Goal: Navigation & Orientation: Find specific page/section

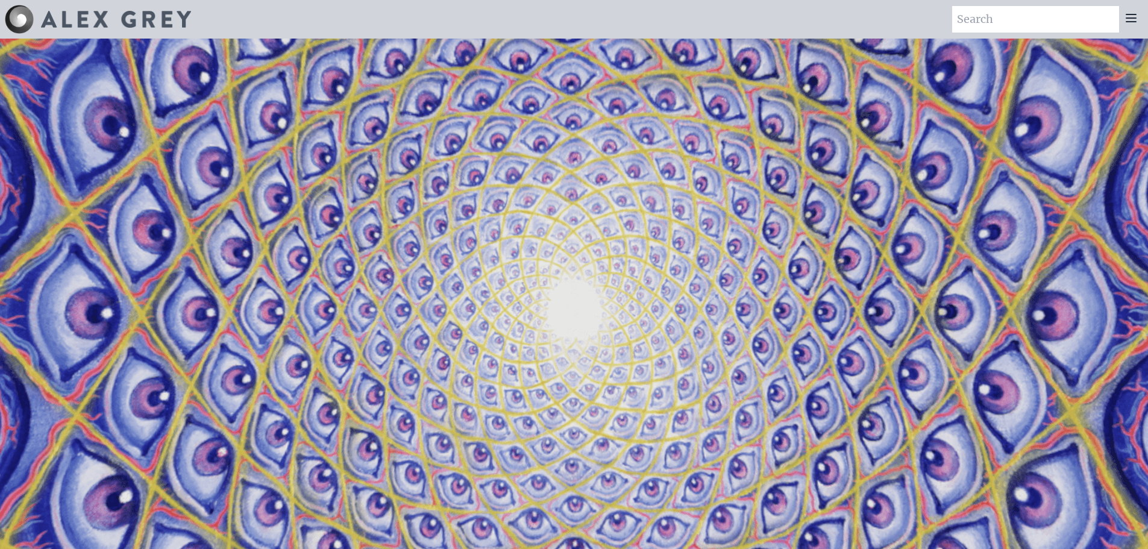
click at [1130, 17] on icon at bounding box center [1131, 18] width 14 height 14
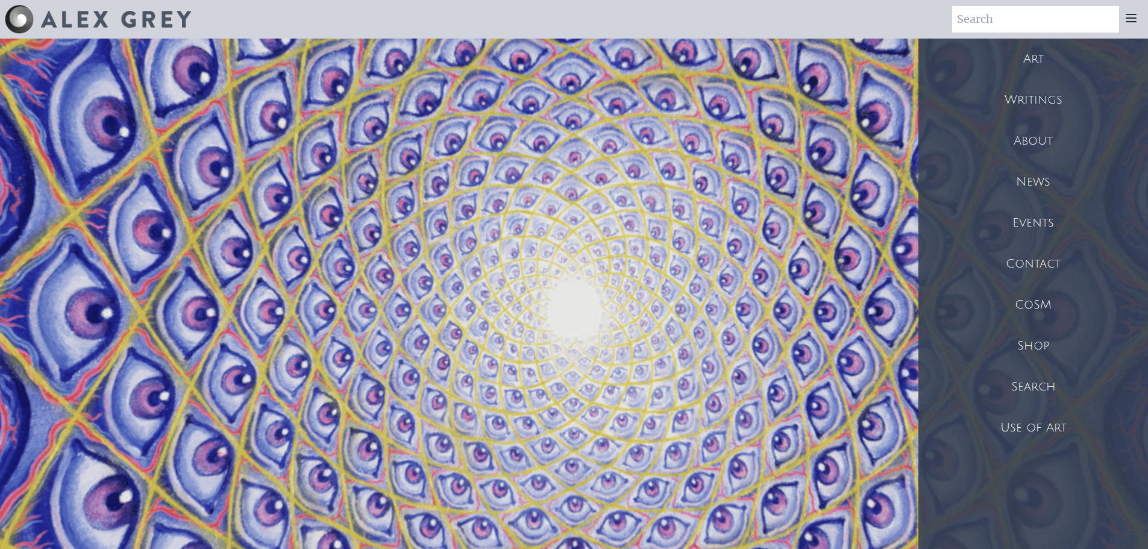
click at [1033, 58] on div "Art" at bounding box center [1033, 59] width 230 height 41
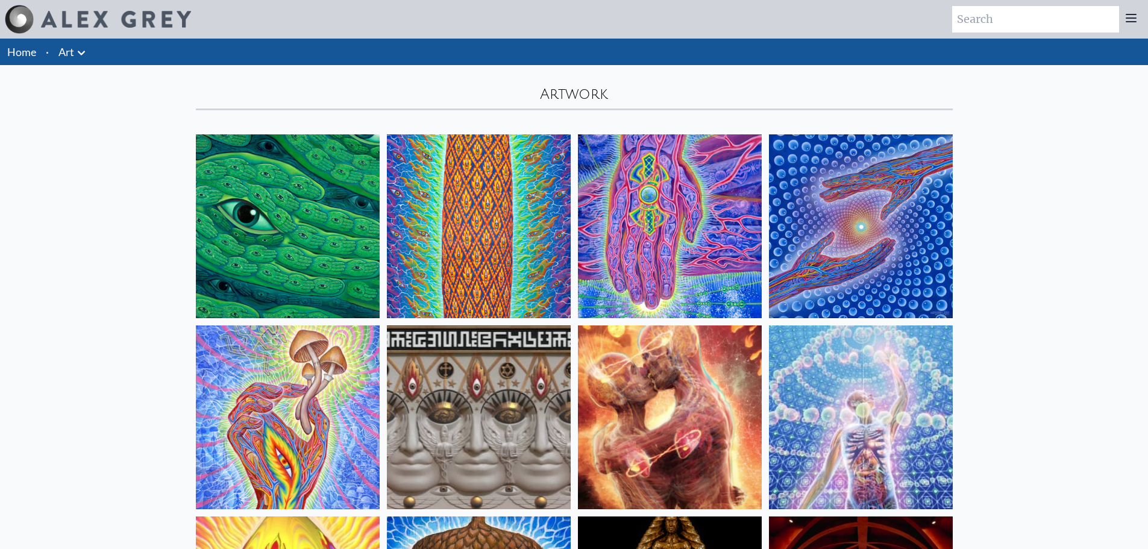
click at [1136, 16] on icon at bounding box center [1131, 18] width 14 height 14
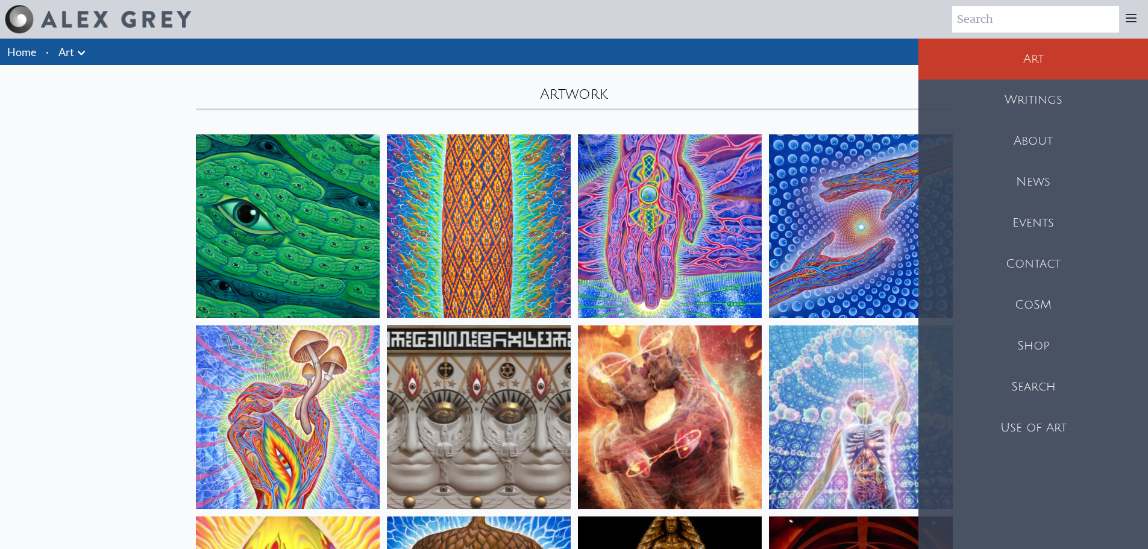
click at [1022, 294] on div "CoSM" at bounding box center [1033, 304] width 230 height 41
click at [1028, 340] on div "Shop" at bounding box center [1033, 345] width 230 height 41
click at [1033, 343] on div "Shop" at bounding box center [1033, 345] width 230 height 41
